Goal: Transaction & Acquisition: Register for event/course

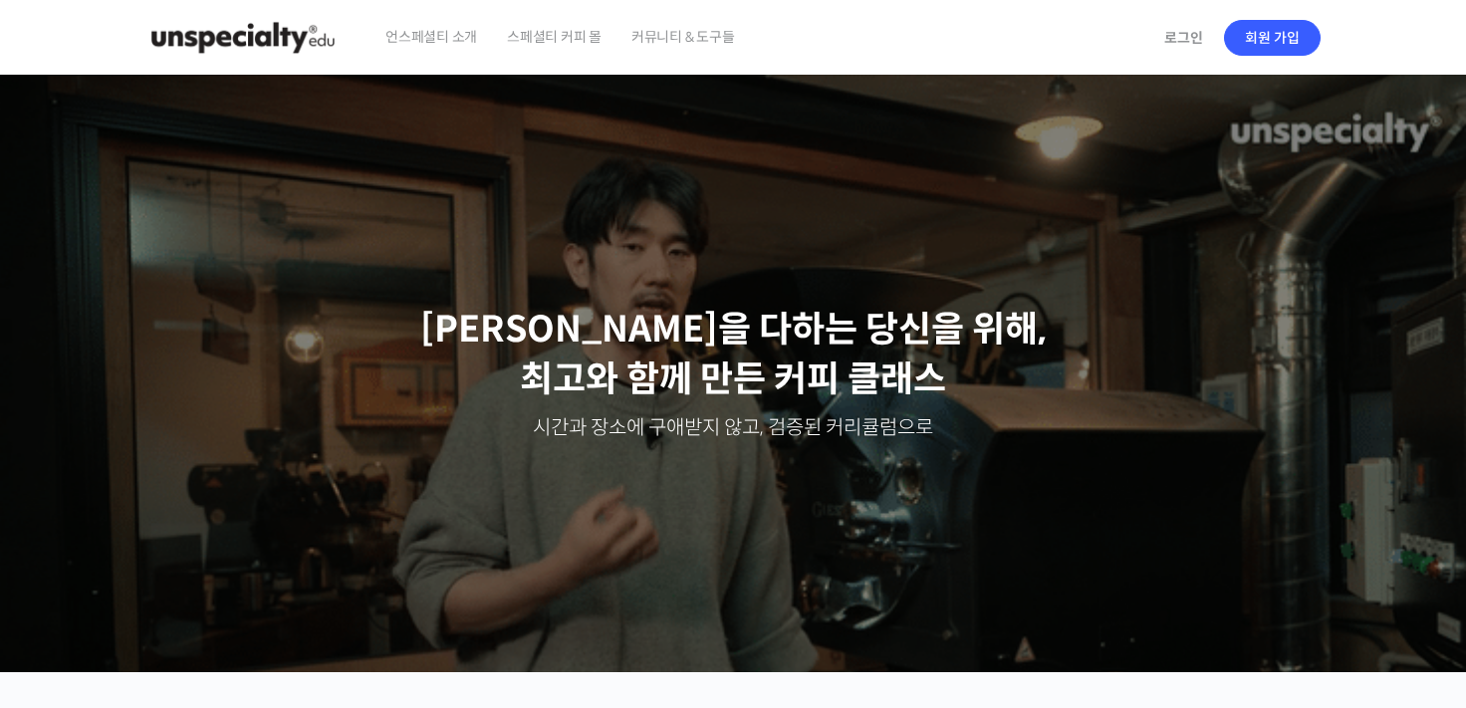
click at [272, 47] on img at bounding box center [242, 38] width 195 height 60
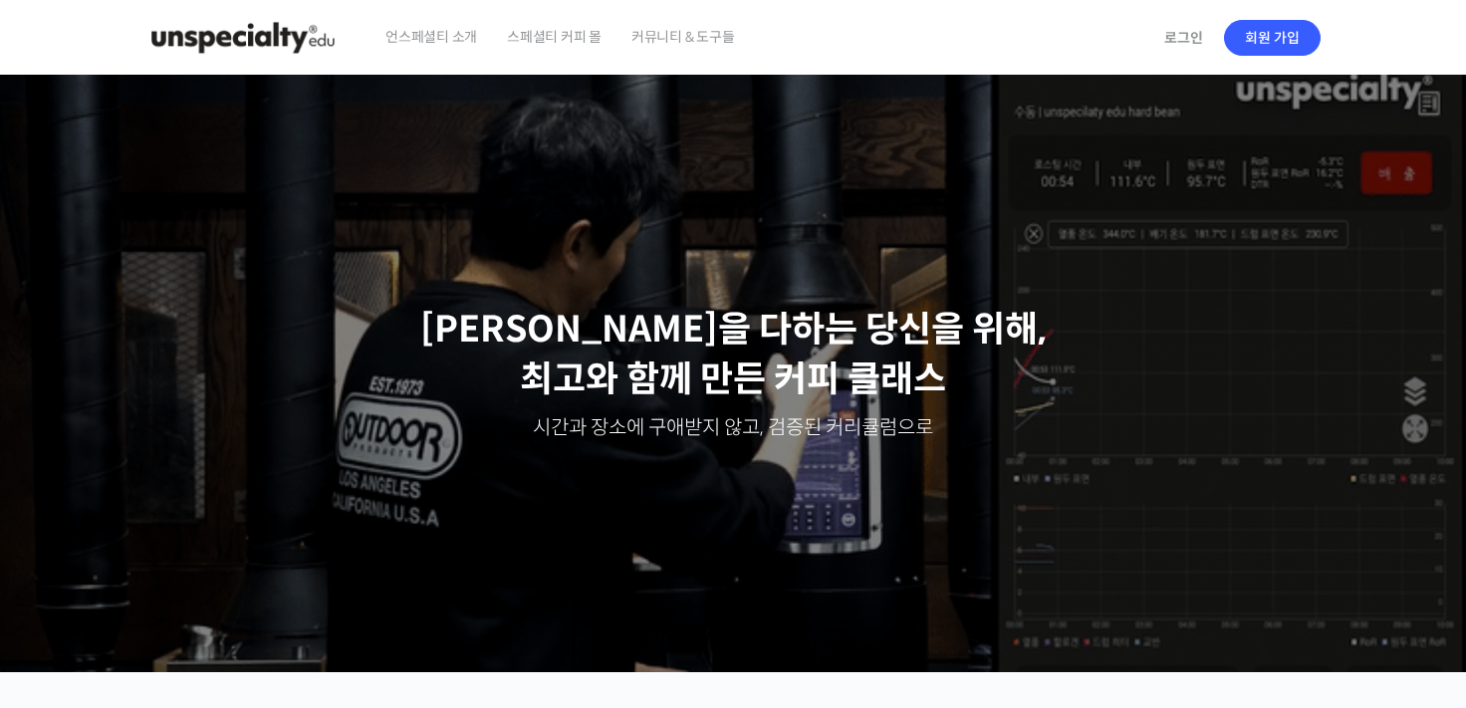
click at [291, 47] on img at bounding box center [242, 38] width 195 height 60
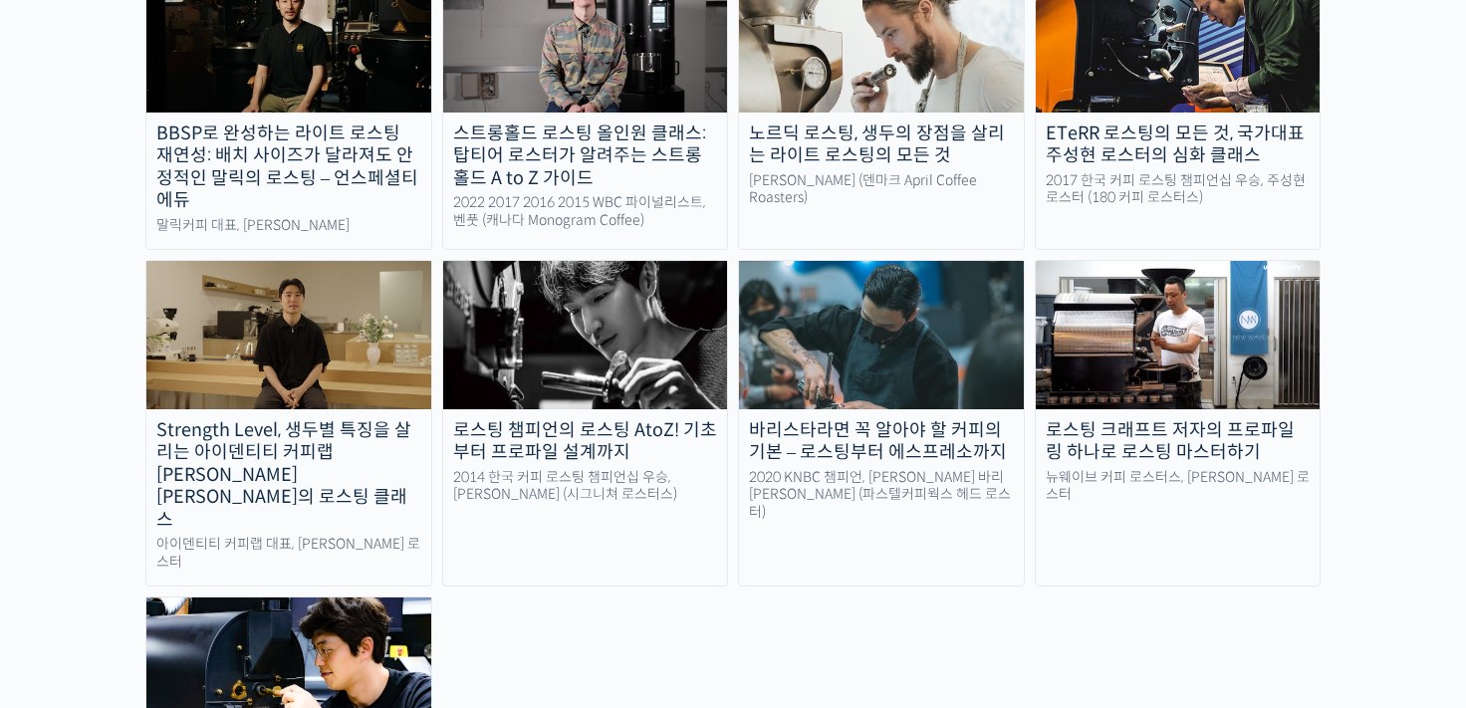
scroll to position [1893, 0]
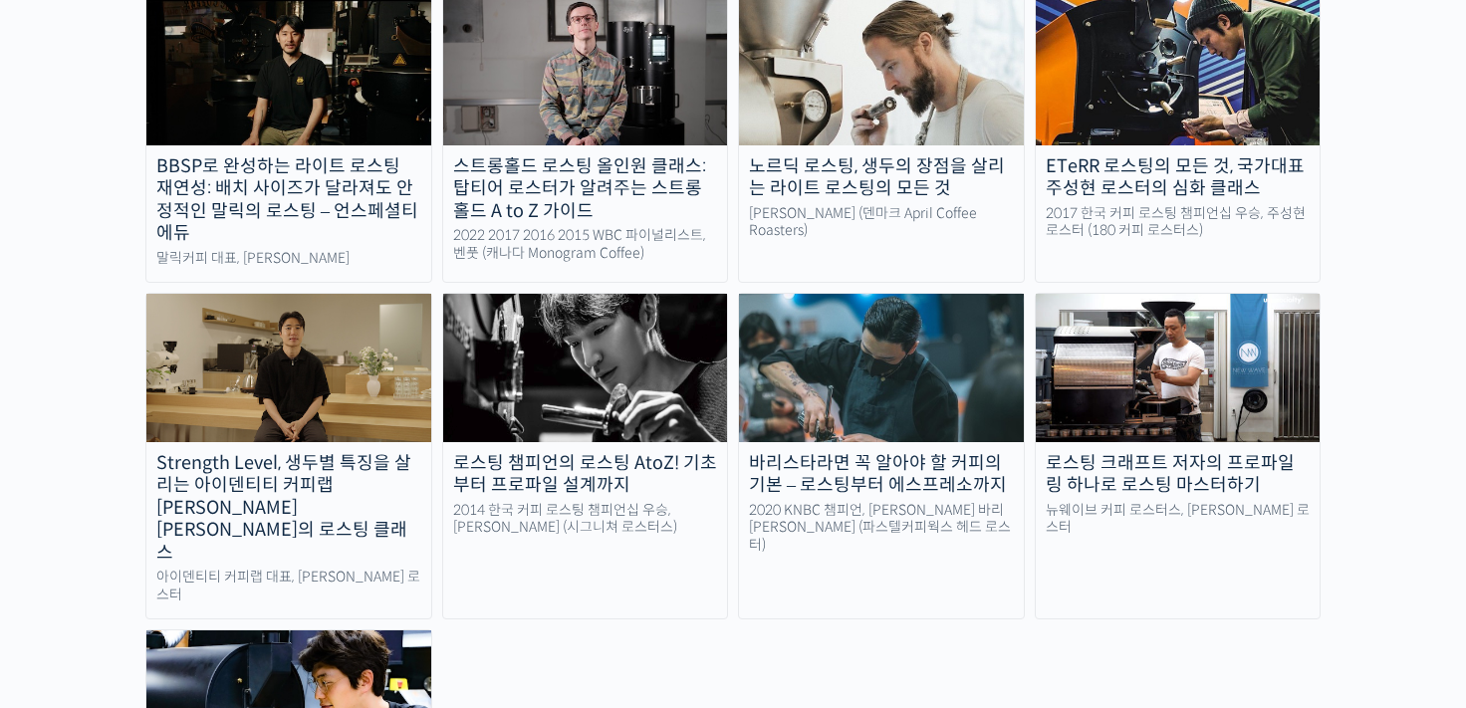
click at [650, 452] on div "로스팅 챔피언의 로스팅 AtoZ! 기초부터 프로파일 설계까지" at bounding box center [585, 474] width 285 height 45
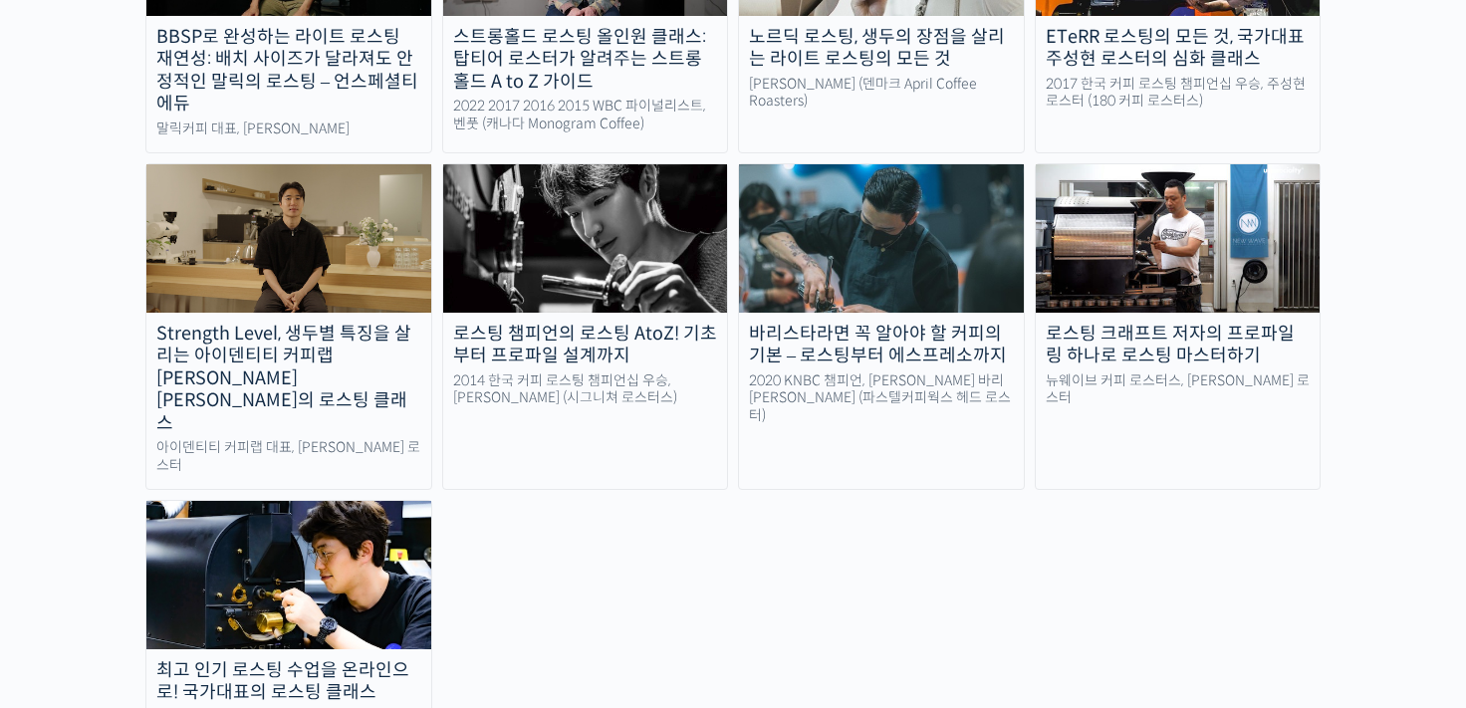
scroll to position [1893, 0]
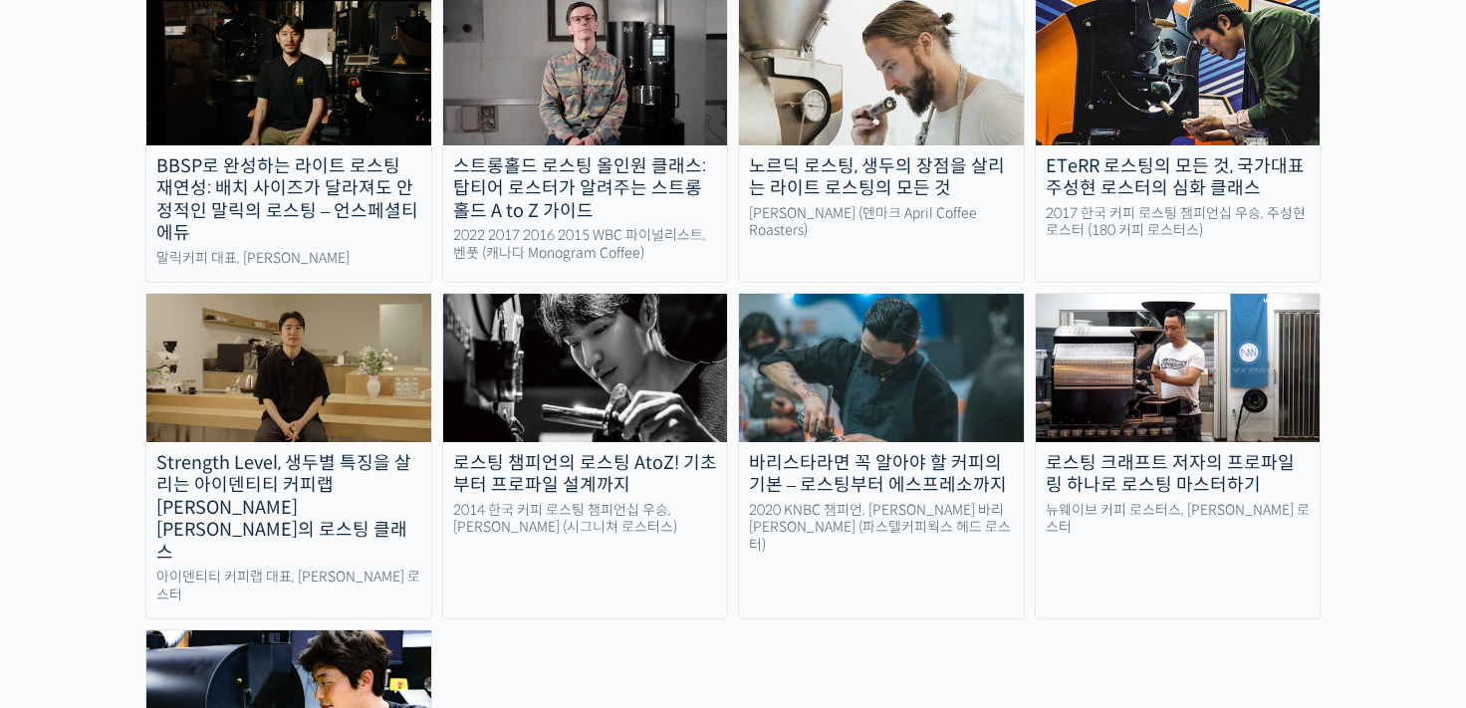
click at [592, 452] on div "로스팅 챔피언의 로스팅 AtoZ! 기초부터 프로파일 설계까지" at bounding box center [585, 474] width 285 height 45
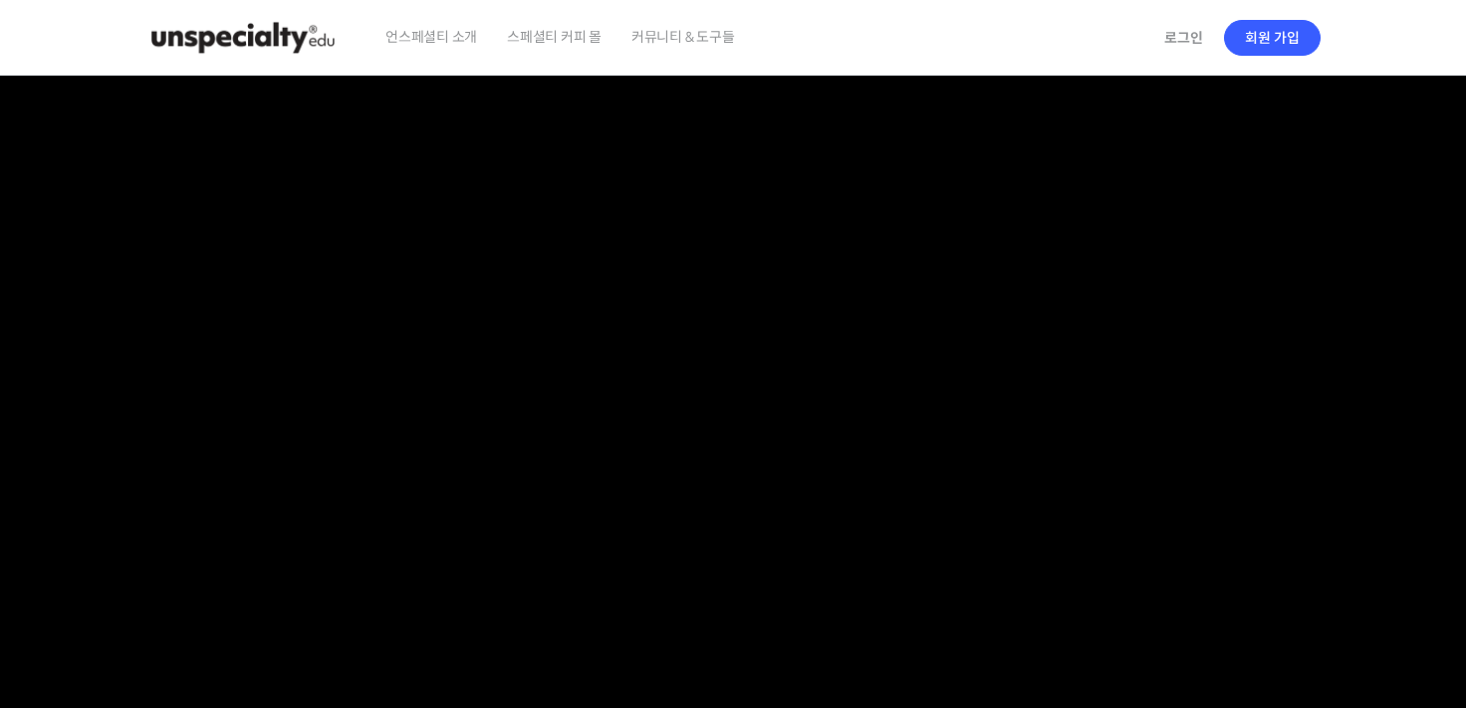
checkbox input "true"
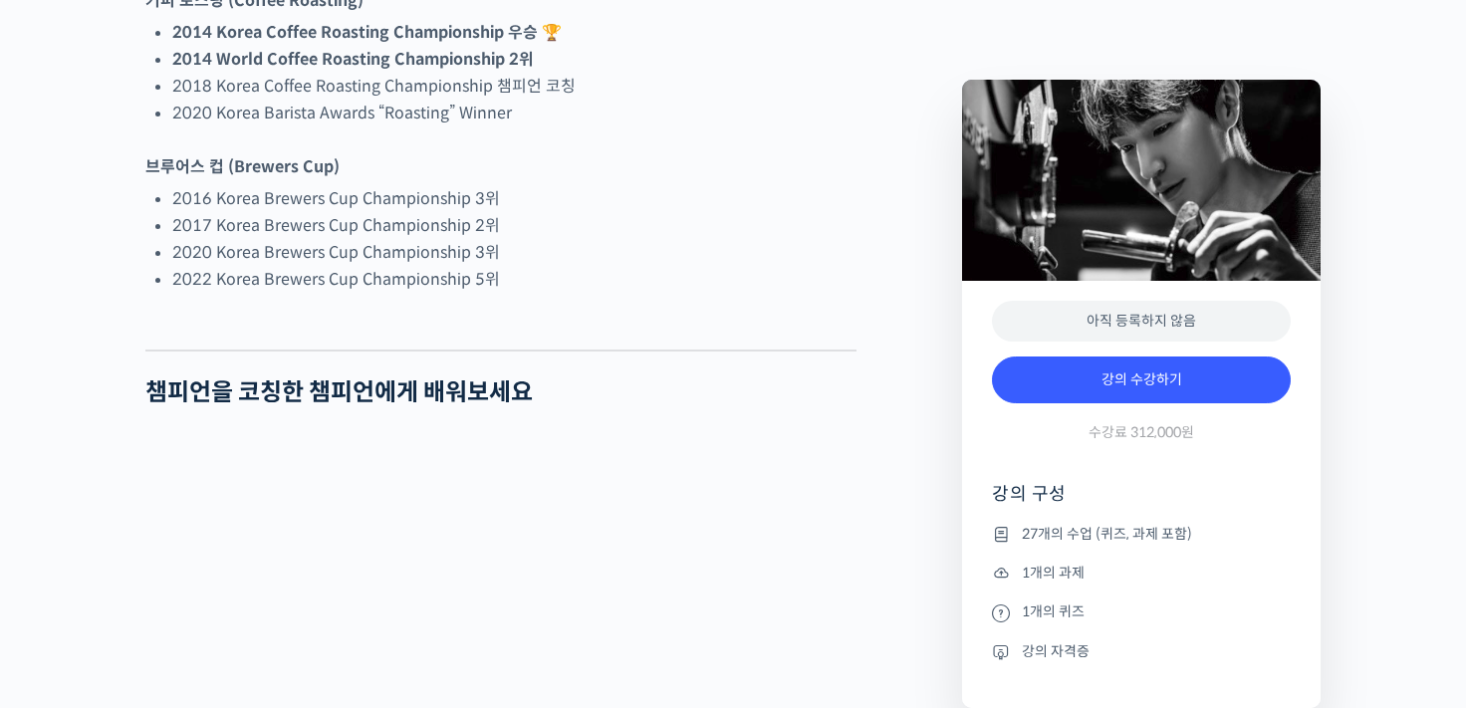
scroll to position [1793, 0]
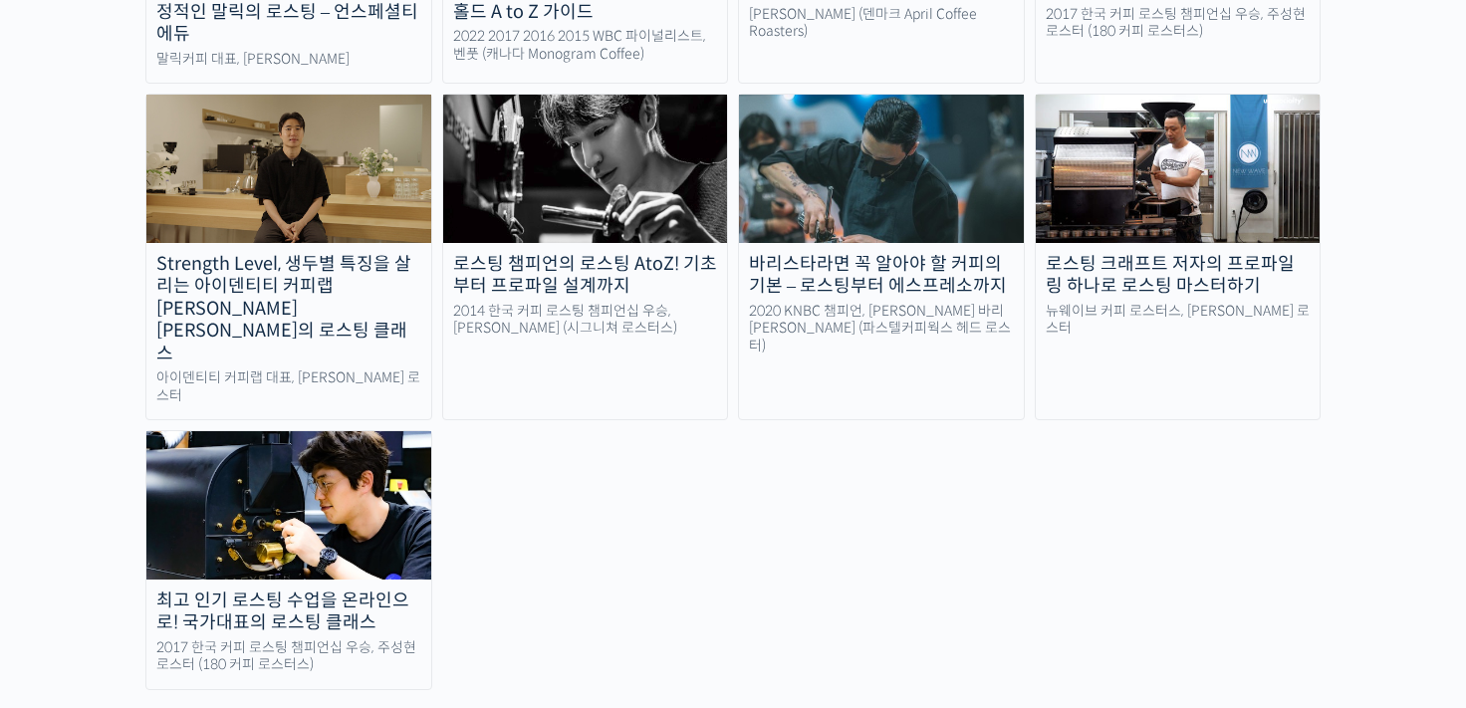
scroll to position [2590, 0]
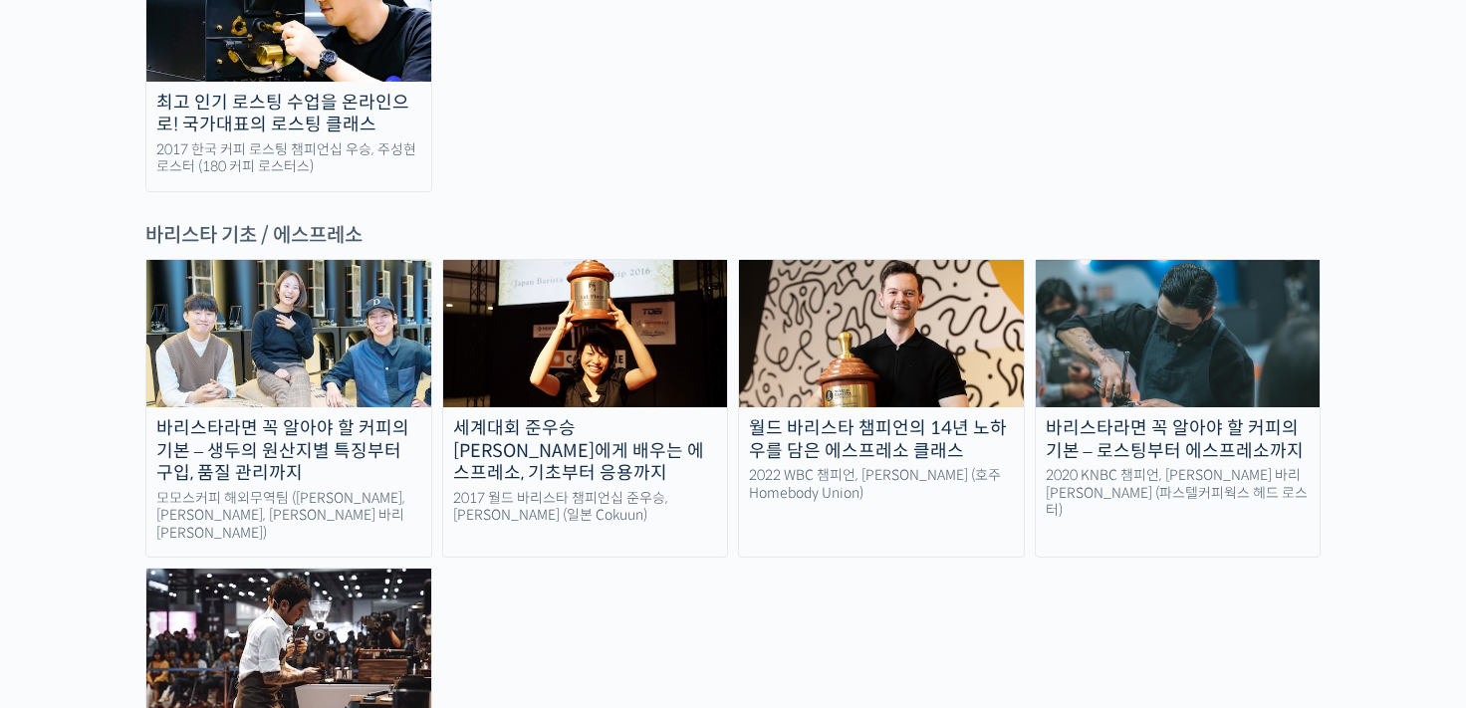
click at [1166, 260] on img at bounding box center [1178, 333] width 285 height 147
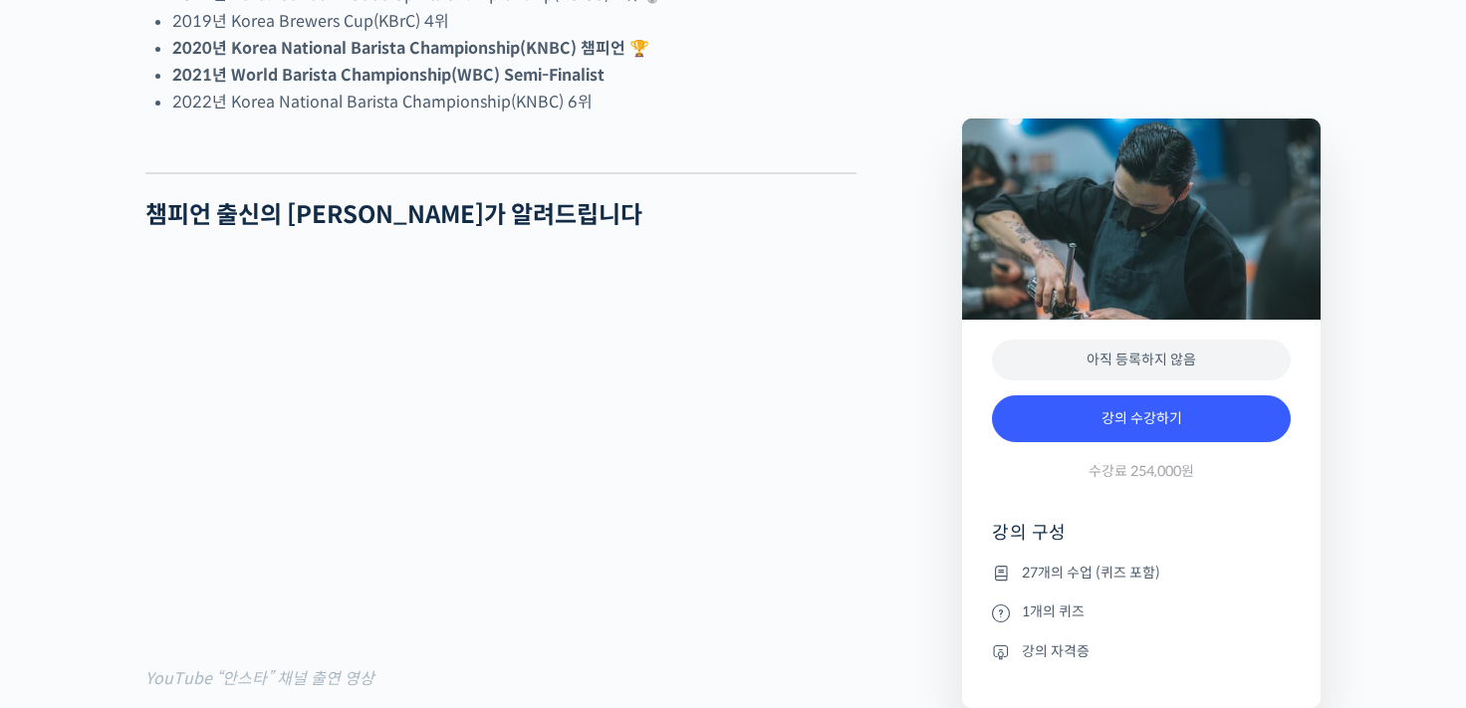
scroll to position [1594, 0]
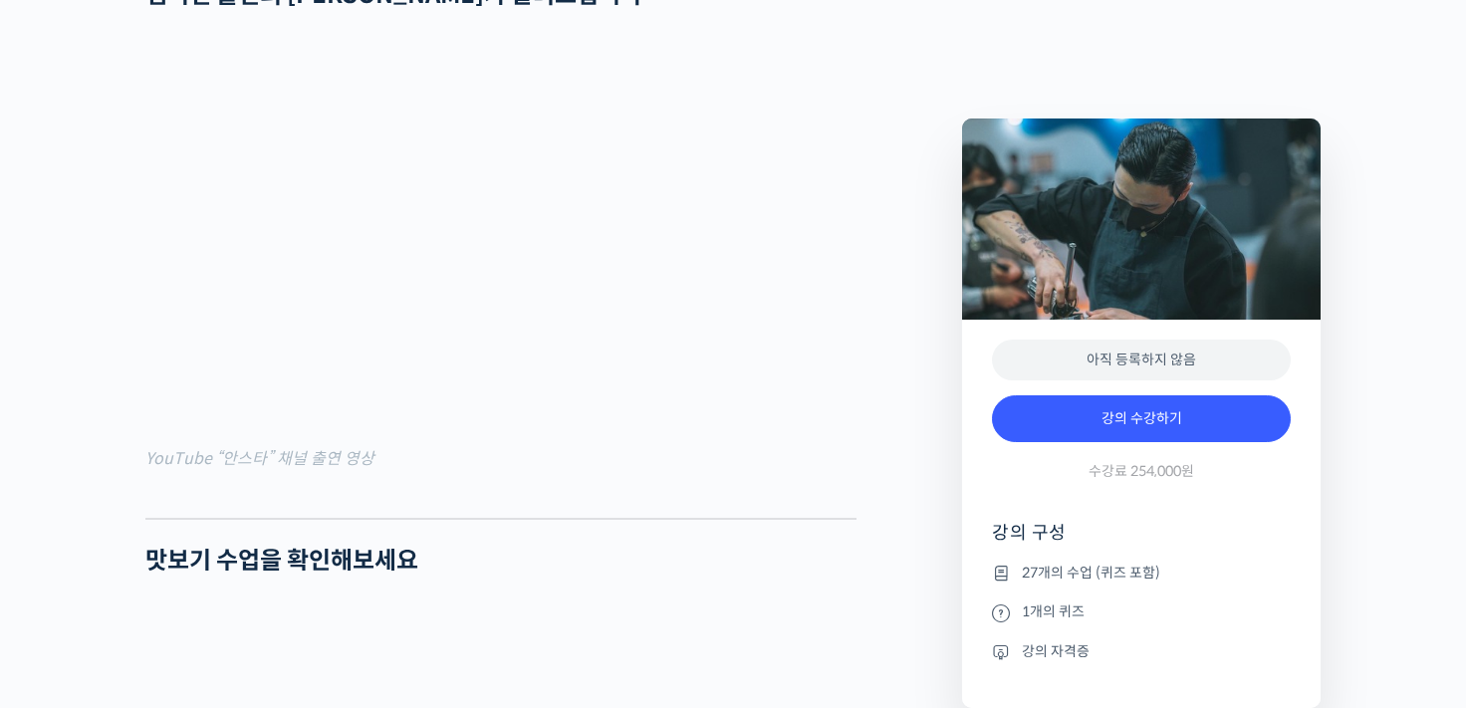
click at [597, 520] on hr at bounding box center [500, 519] width 711 height 2
drag, startPoint x: 768, startPoint y: 549, endPoint x: 677, endPoint y: 573, distance: 93.8
click at [678, 518] on div at bounding box center [500, 503] width 711 height 30
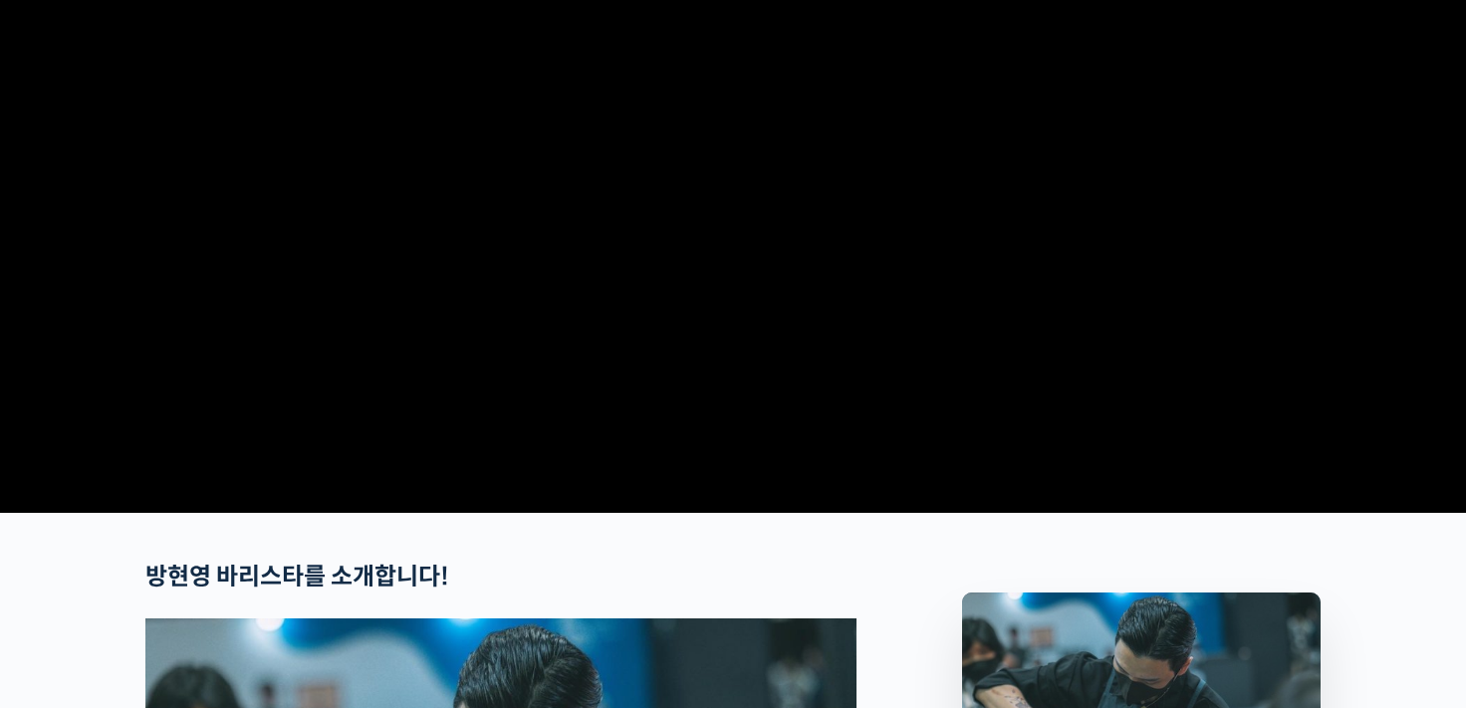
scroll to position [0, 0]
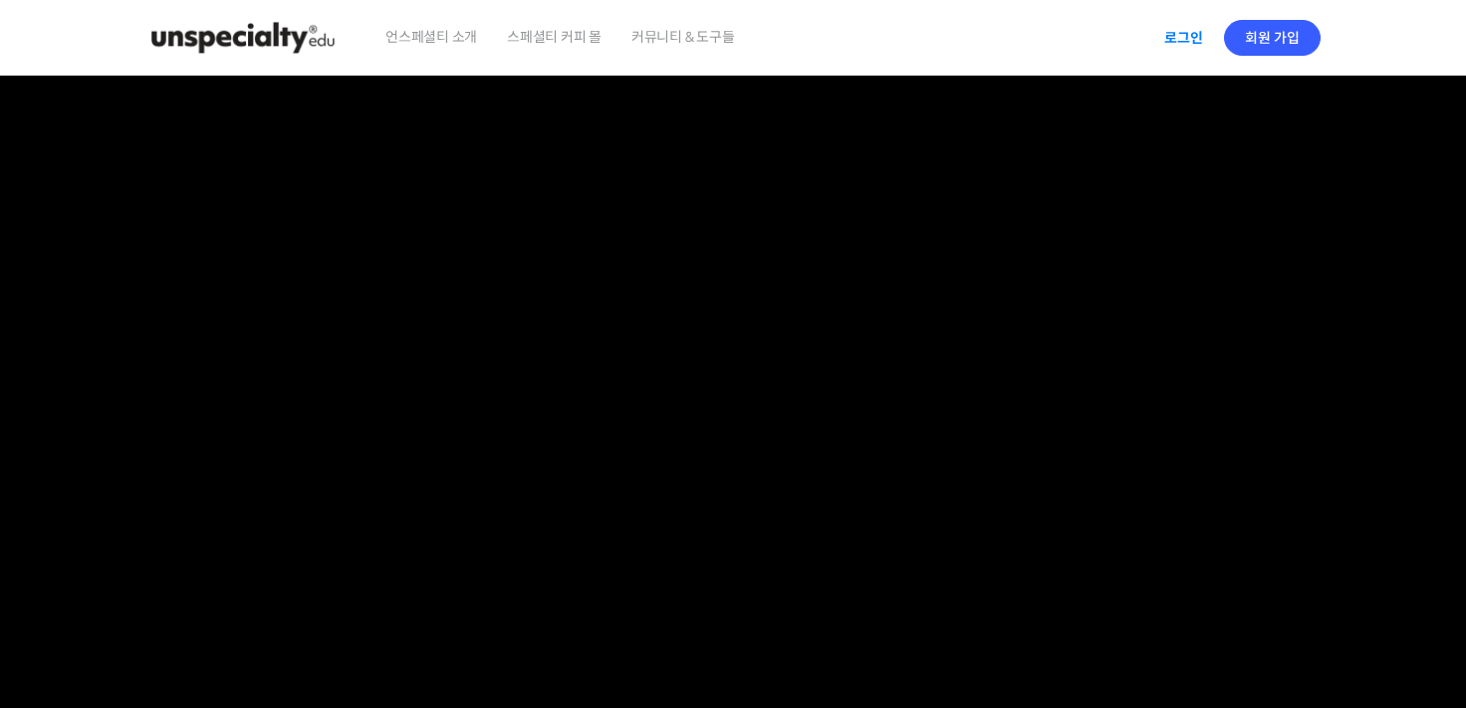
click at [1193, 37] on link "로그인" at bounding box center [1184, 38] width 63 height 46
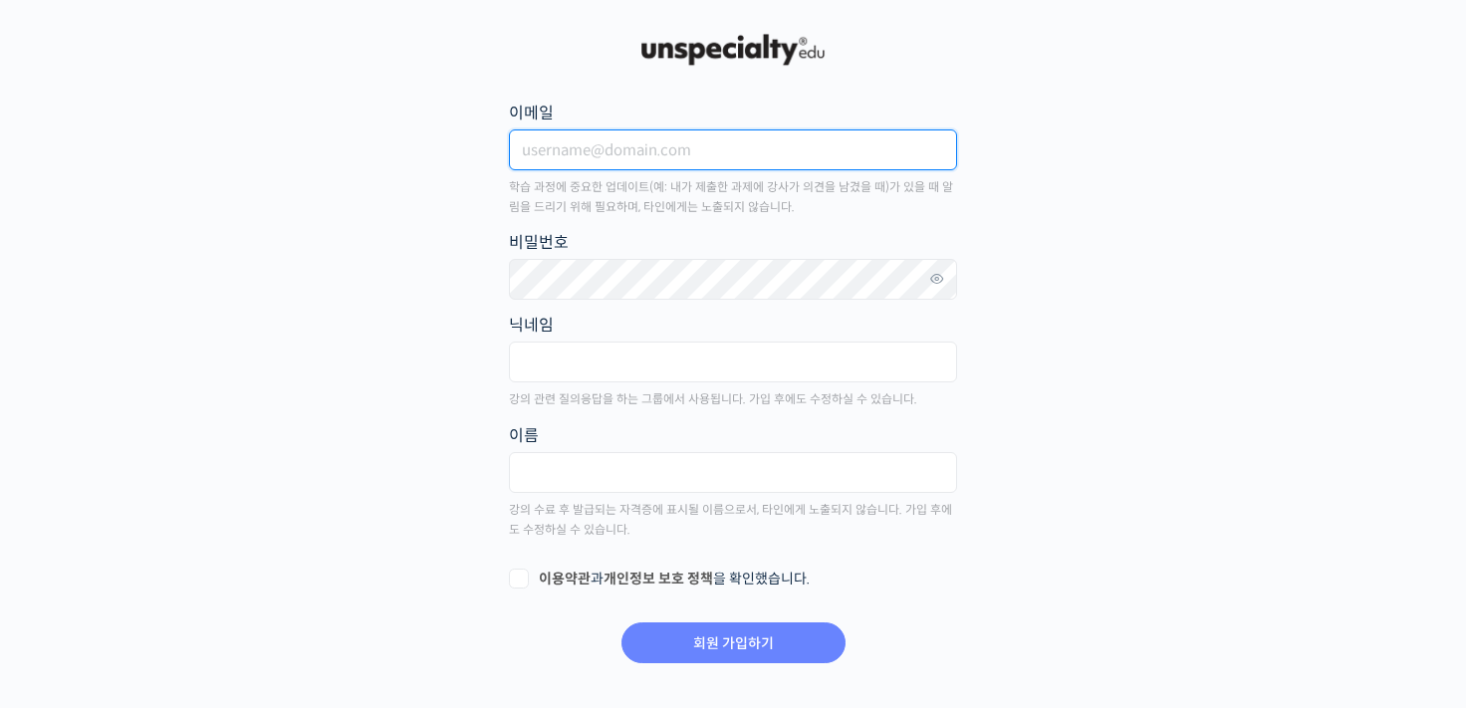
click at [721, 161] on input "이메일" at bounding box center [733, 150] width 448 height 41
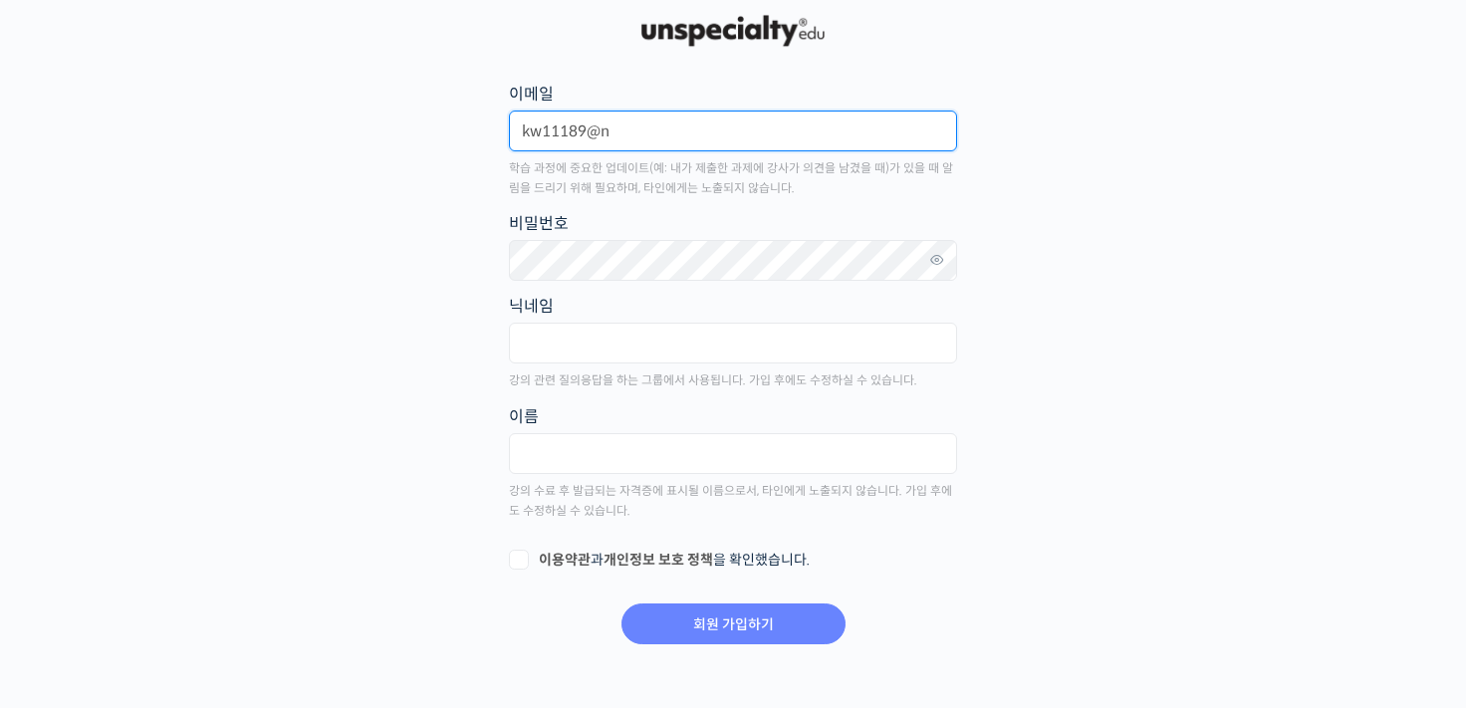
scroll to position [24, 0]
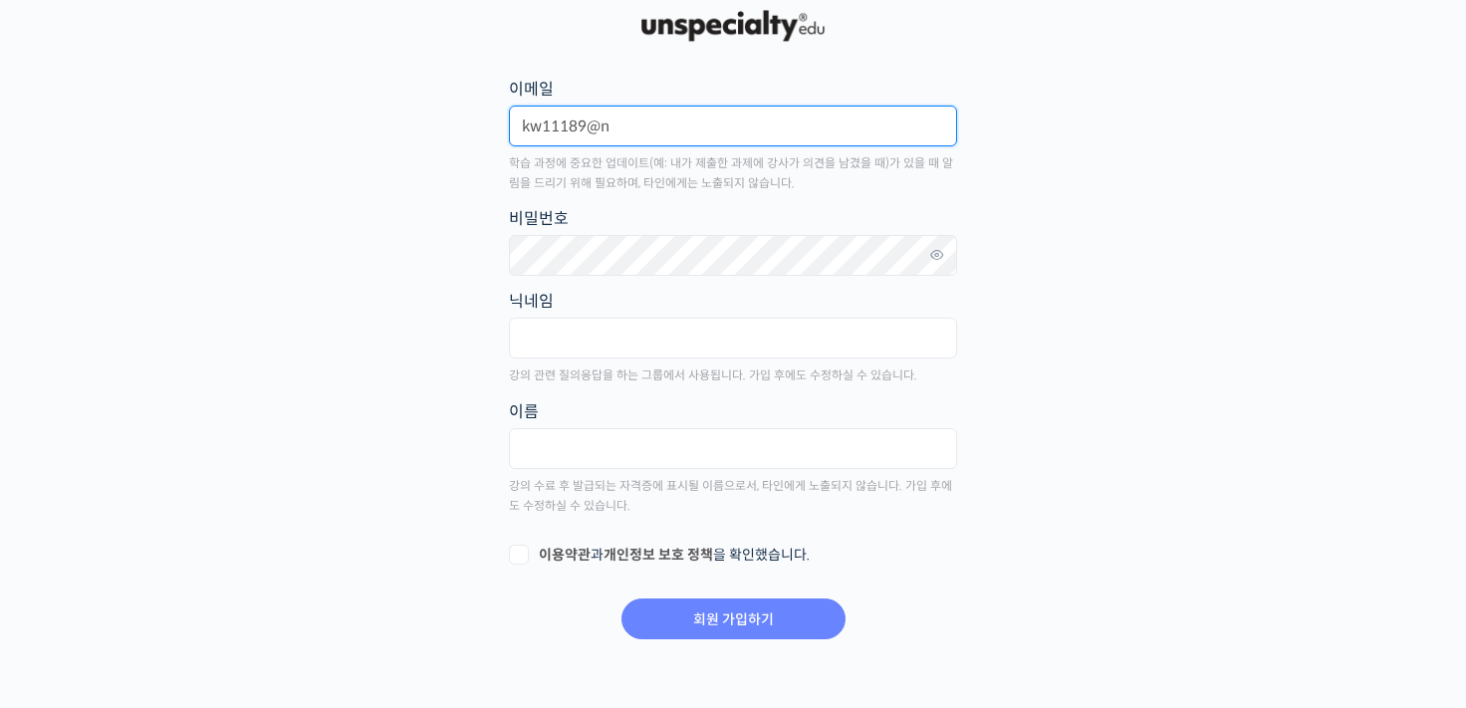
type input "kw11189@n"
